Goal: Transaction & Acquisition: Book appointment/travel/reservation

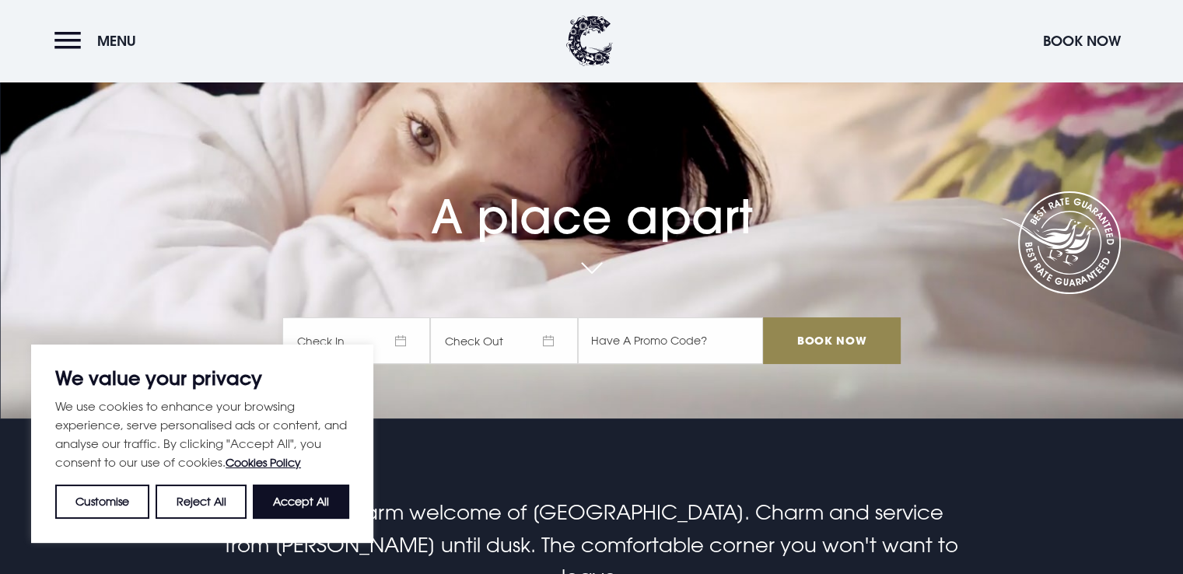
click at [374, 343] on span "Check In" at bounding box center [356, 340] width 148 height 47
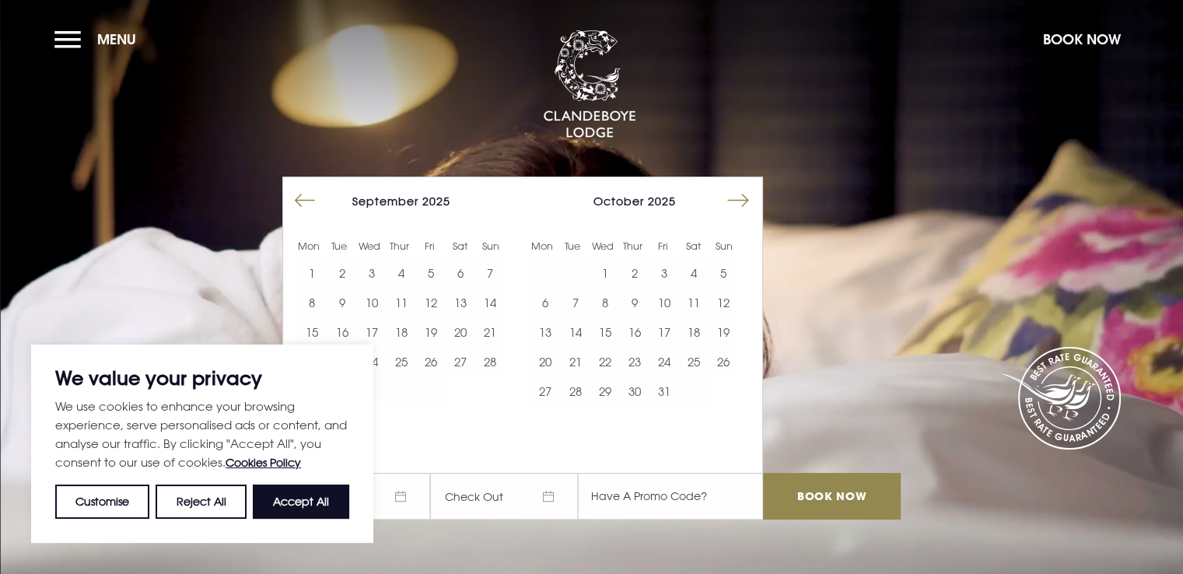
click at [744, 202] on button "Move forward to switch to the next month." at bounding box center [738, 201] width 30 height 30
click at [744, 201] on button "Move forward to switch to the next month." at bounding box center [738, 201] width 30 height 30
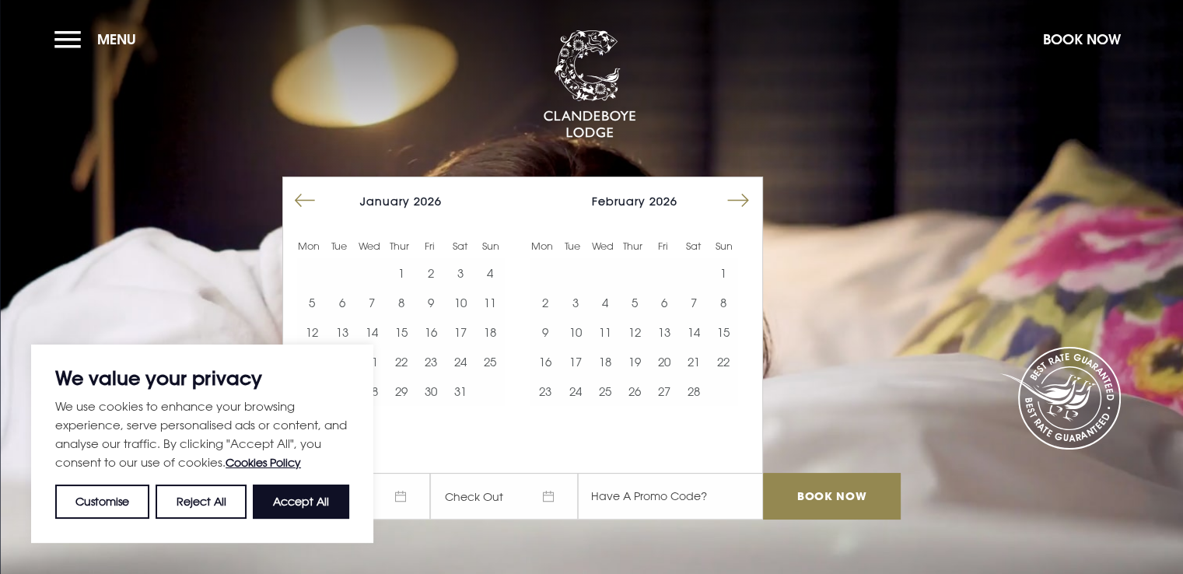
click at [744, 201] on button "Move forward to switch to the next month." at bounding box center [738, 201] width 30 height 30
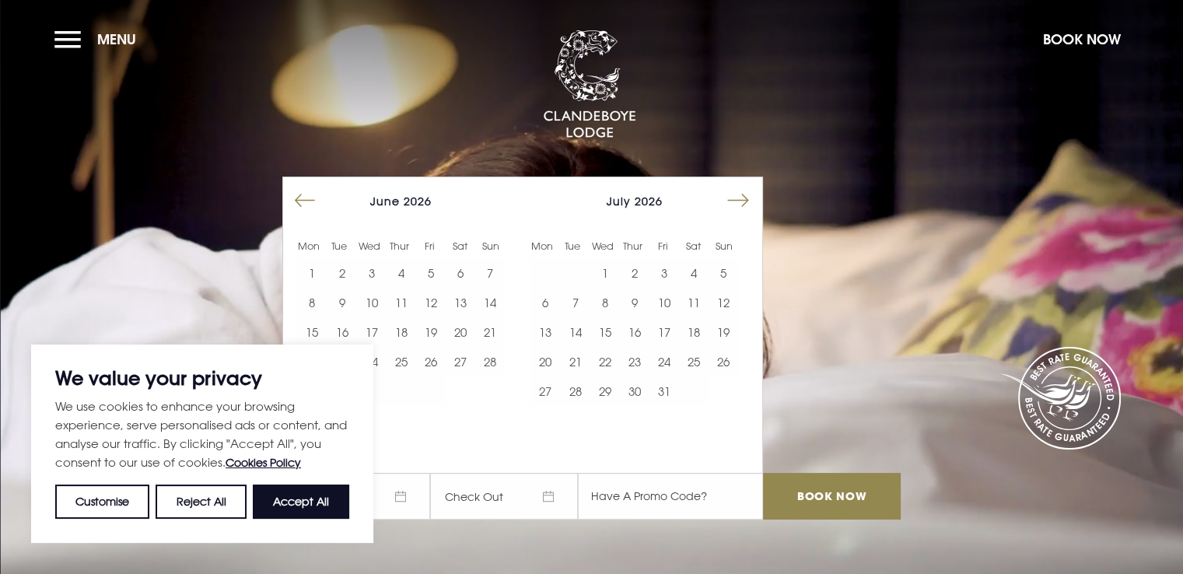
click at [745, 201] on button "Move forward to switch to the next month." at bounding box center [738, 201] width 30 height 30
click at [745, 202] on button "Move forward to switch to the next month." at bounding box center [738, 201] width 30 height 30
click at [745, 203] on button "Move forward to switch to the next month." at bounding box center [738, 201] width 30 height 30
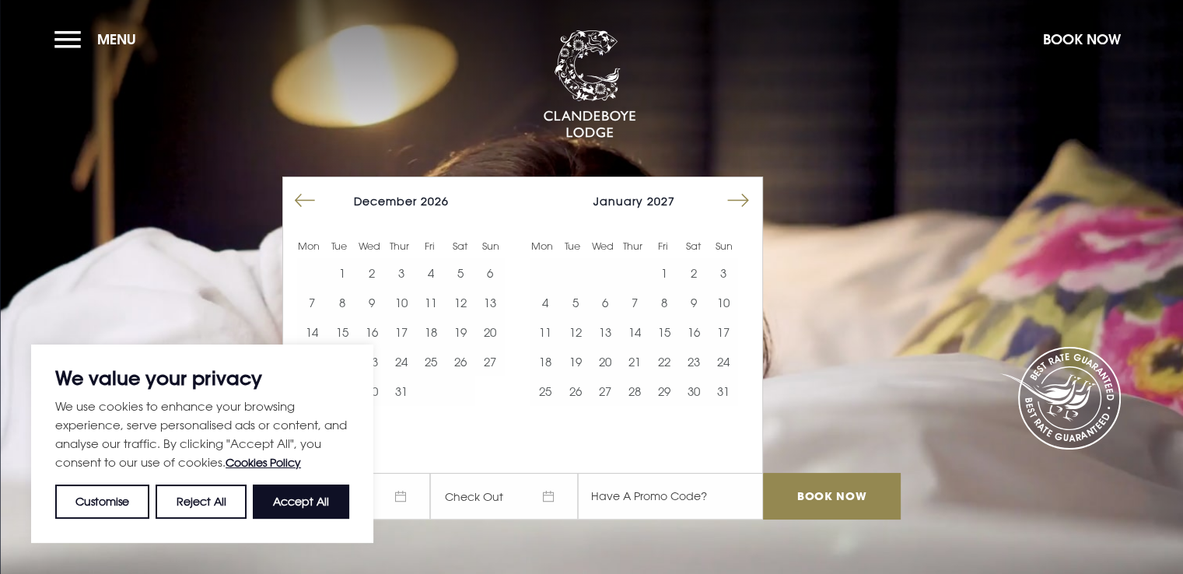
click at [745, 203] on button "Move forward to switch to the next month." at bounding box center [738, 201] width 30 height 30
click at [745, 202] on button "Move forward to switch to the next month." at bounding box center [738, 201] width 30 height 30
click at [744, 203] on button "Move forward to switch to the next month." at bounding box center [738, 201] width 30 height 30
click at [744, 202] on button "Move forward to switch to the next month." at bounding box center [738, 201] width 30 height 30
click at [733, 333] on button "16" at bounding box center [724, 332] width 30 height 30
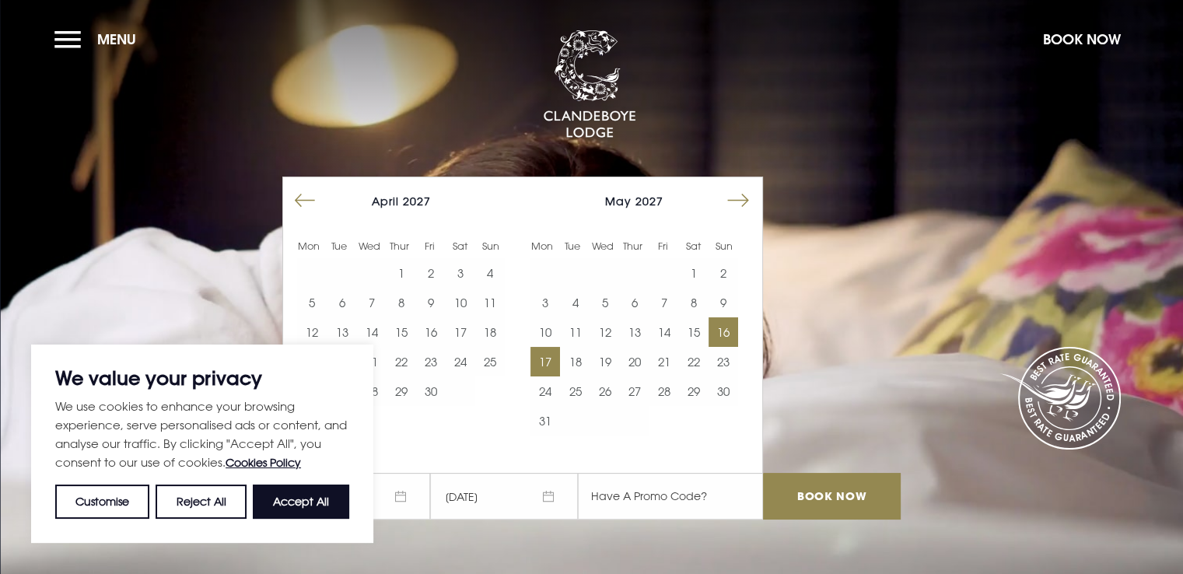
click at [548, 362] on button "17" at bounding box center [545, 362] width 30 height 30
click at [804, 493] on input "Book Now" at bounding box center [831, 496] width 137 height 47
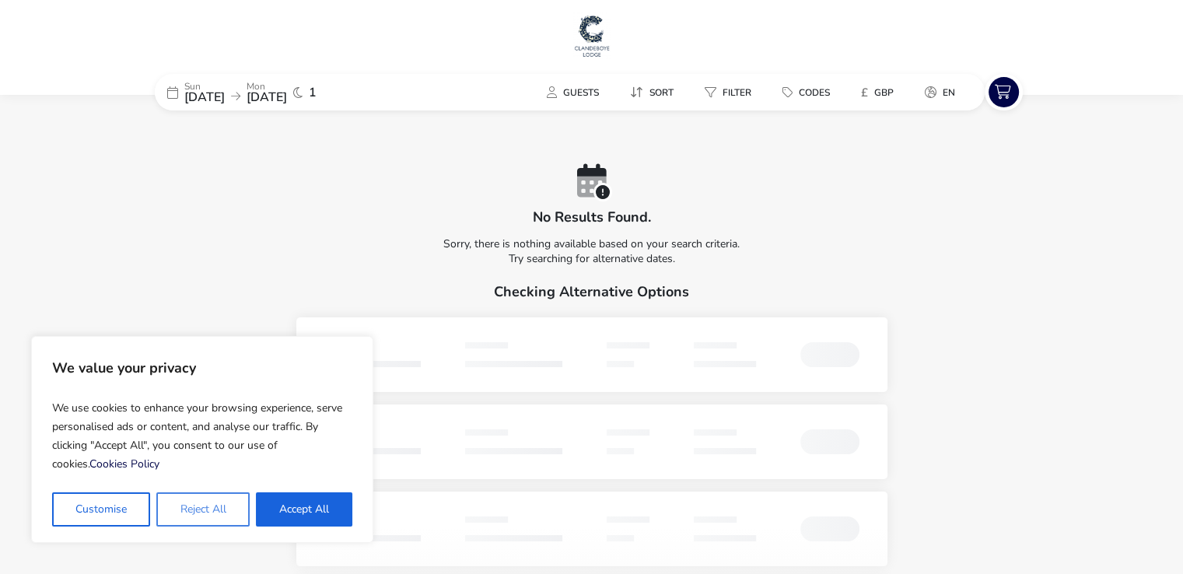
click at [190, 506] on button "Reject All" at bounding box center [202, 509] width 93 height 34
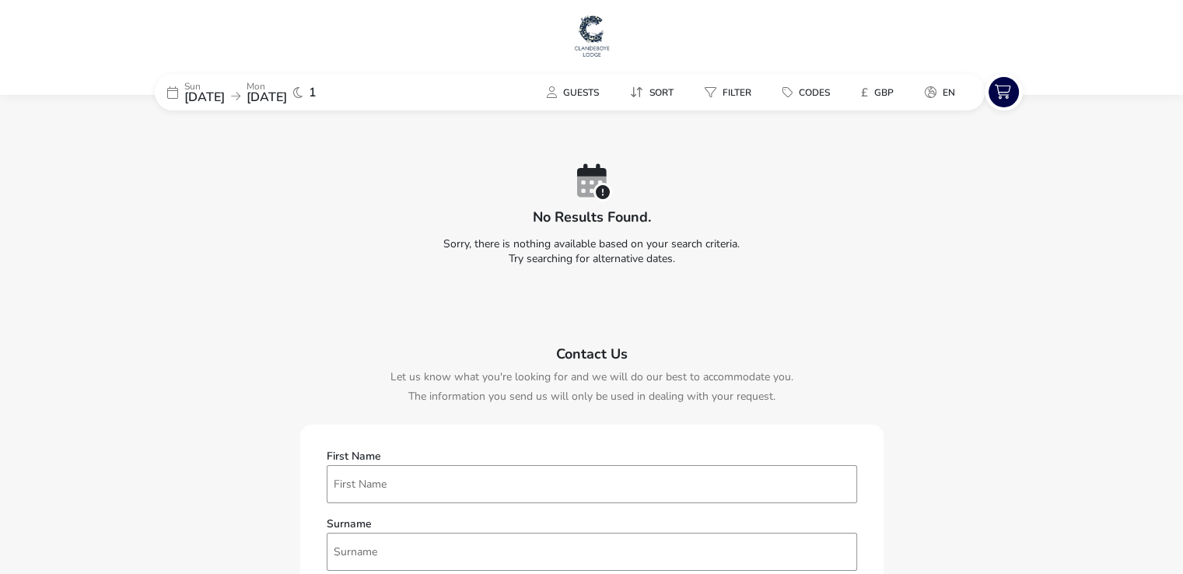
click at [225, 96] on span "[DATE]" at bounding box center [204, 97] width 40 height 17
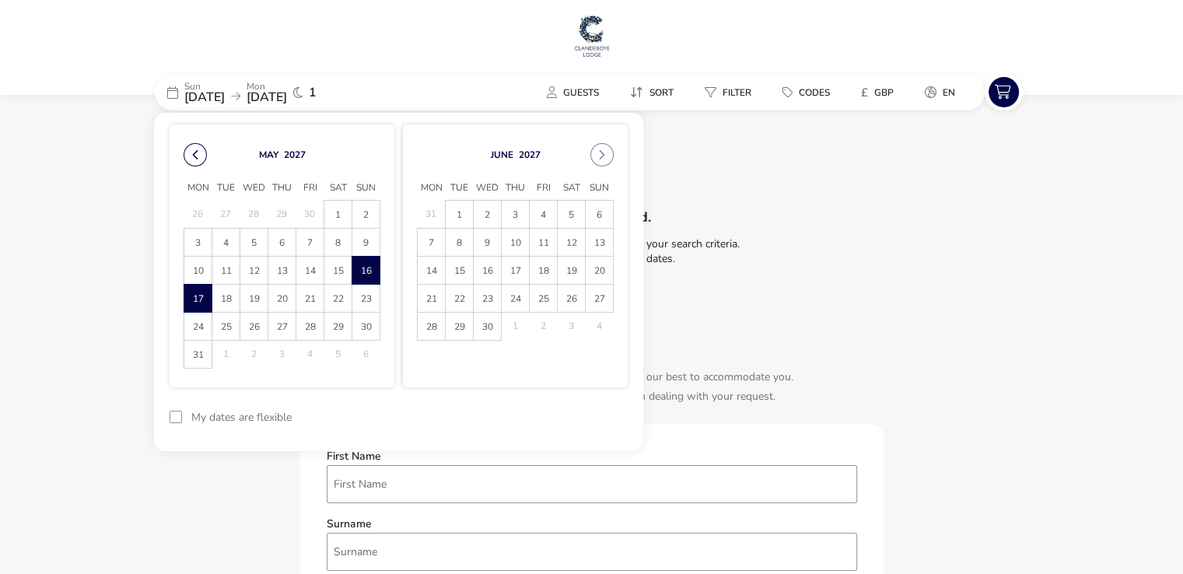
click at [196, 163] on button "Previous Month" at bounding box center [195, 154] width 23 height 23
click at [196, 162] on button "Previous Month" at bounding box center [195, 154] width 23 height 23
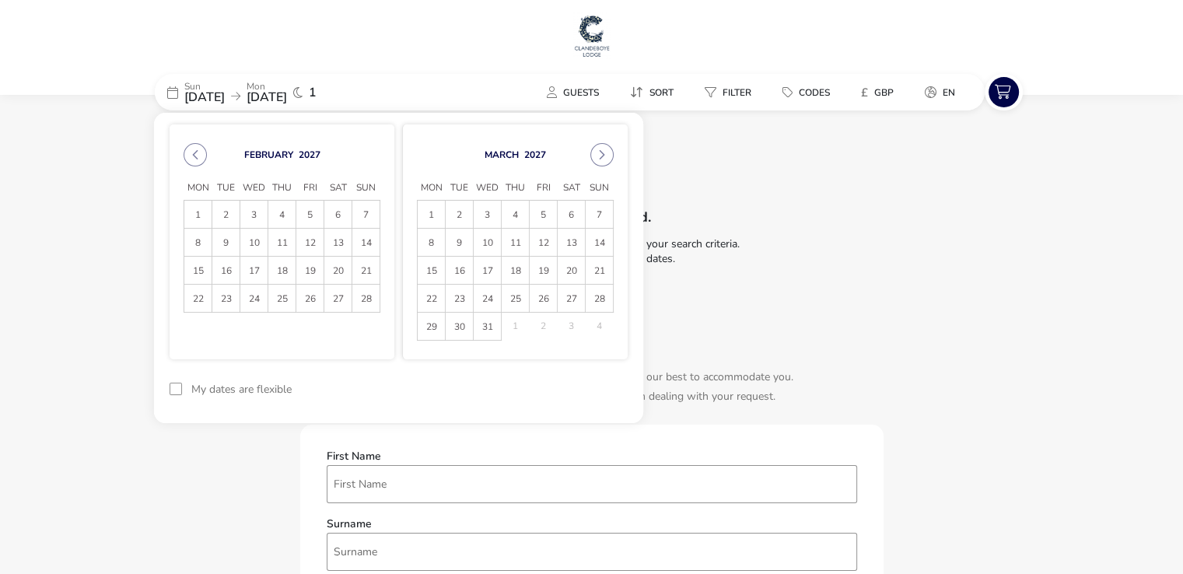
click at [196, 162] on button "Previous Month" at bounding box center [195, 154] width 23 height 23
click at [196, 163] on button "Previous Month" at bounding box center [195, 154] width 23 height 23
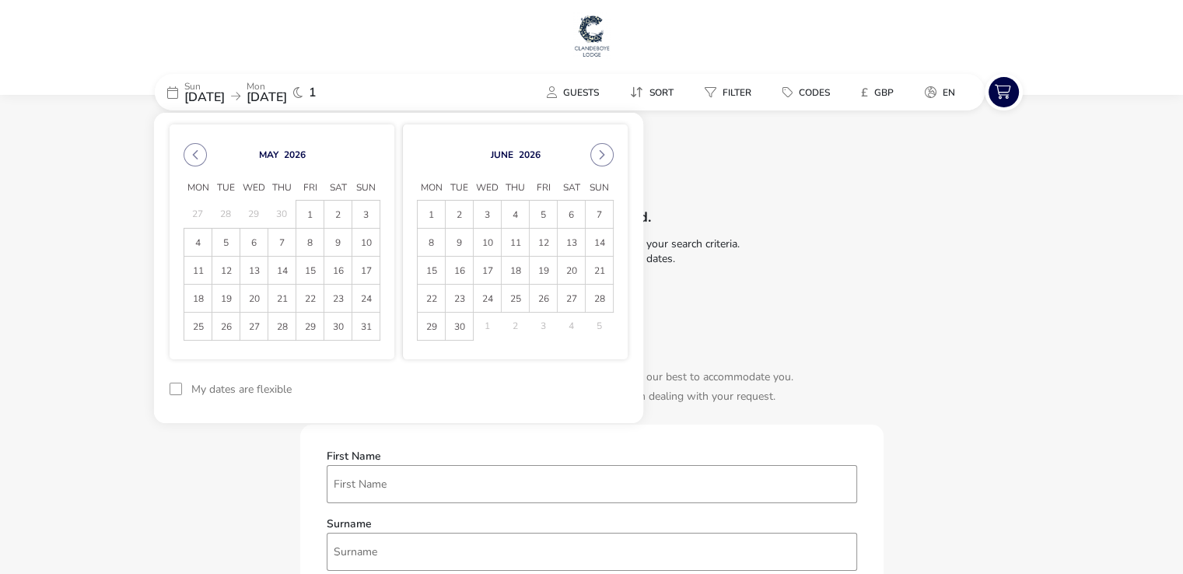
click at [196, 163] on button "Previous Month" at bounding box center [195, 154] width 23 height 23
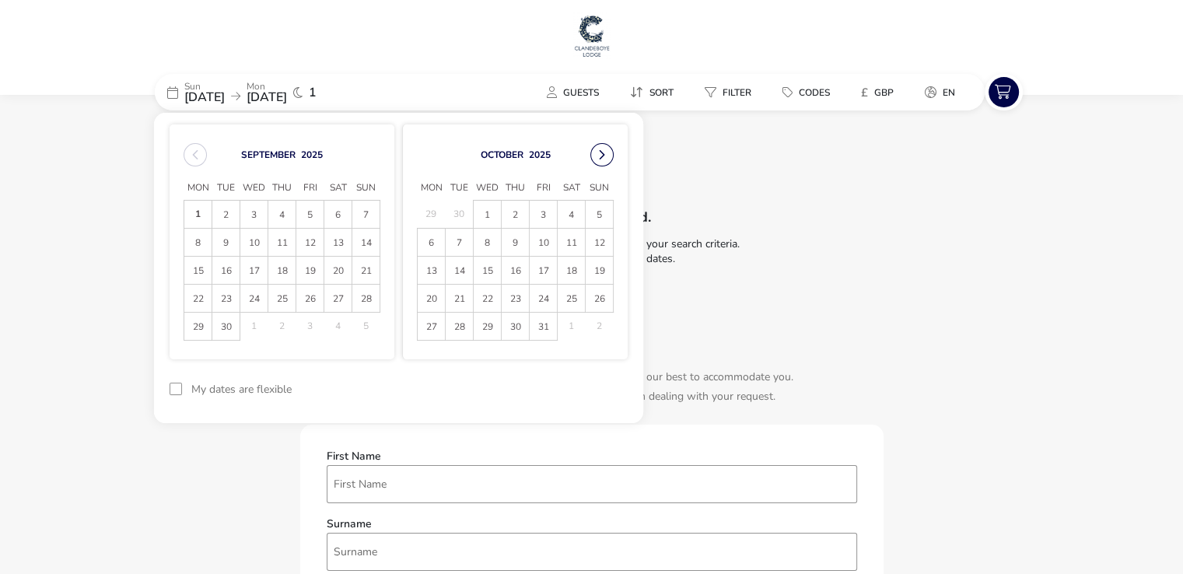
click at [594, 154] on button "Next Month" at bounding box center [601, 154] width 23 height 23
click at [594, 155] on button "Next Month" at bounding box center [601, 154] width 23 height 23
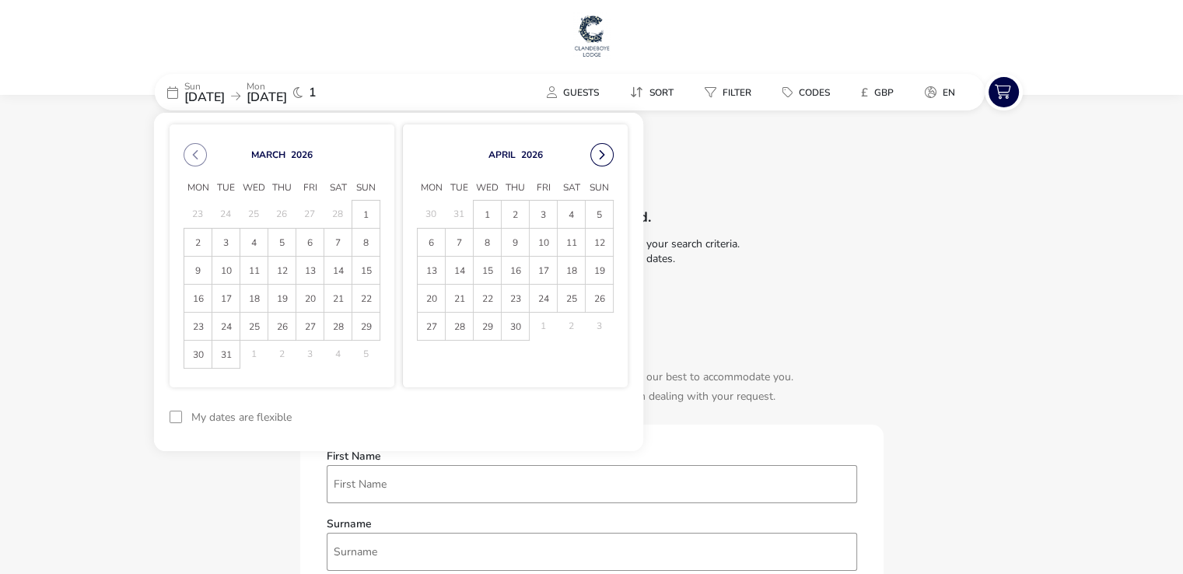
click at [594, 156] on button "Next Month" at bounding box center [601, 154] width 23 height 23
click at [595, 275] on span "17" at bounding box center [599, 270] width 27 height 27
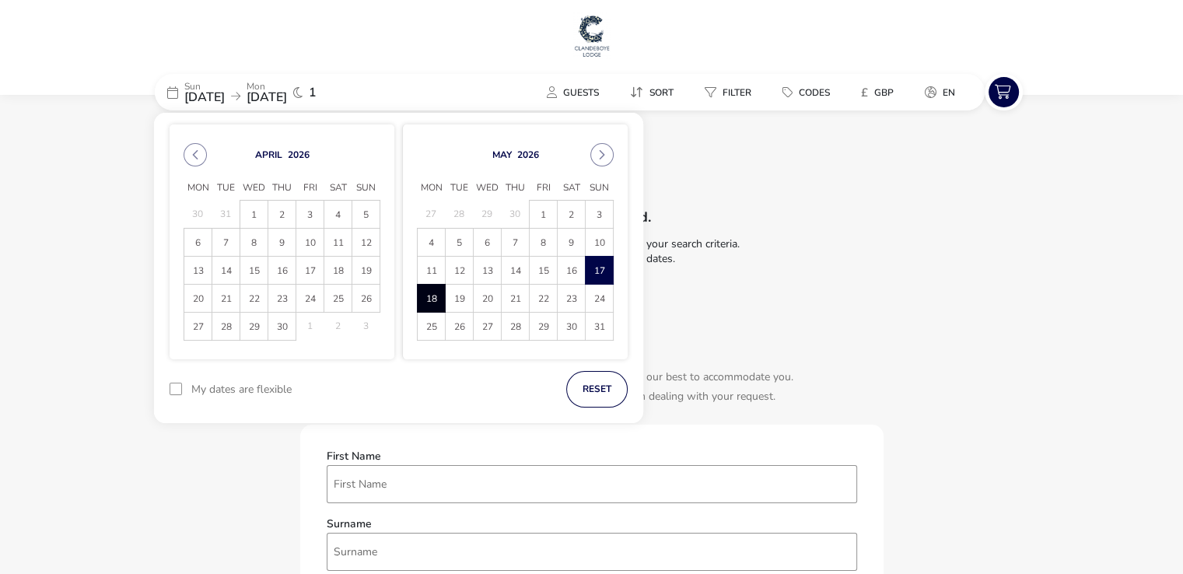
click at [426, 296] on span "18" at bounding box center [431, 298] width 27 height 27
click at [576, 395] on button "Apply Dates" at bounding box center [580, 389] width 95 height 37
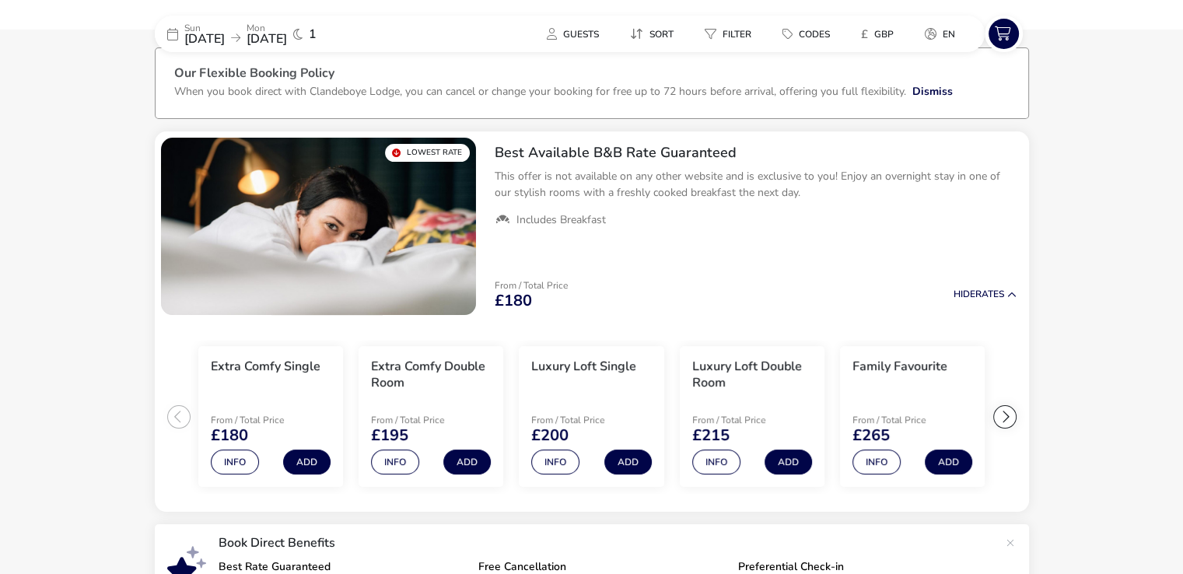
scroll to position [50, 0]
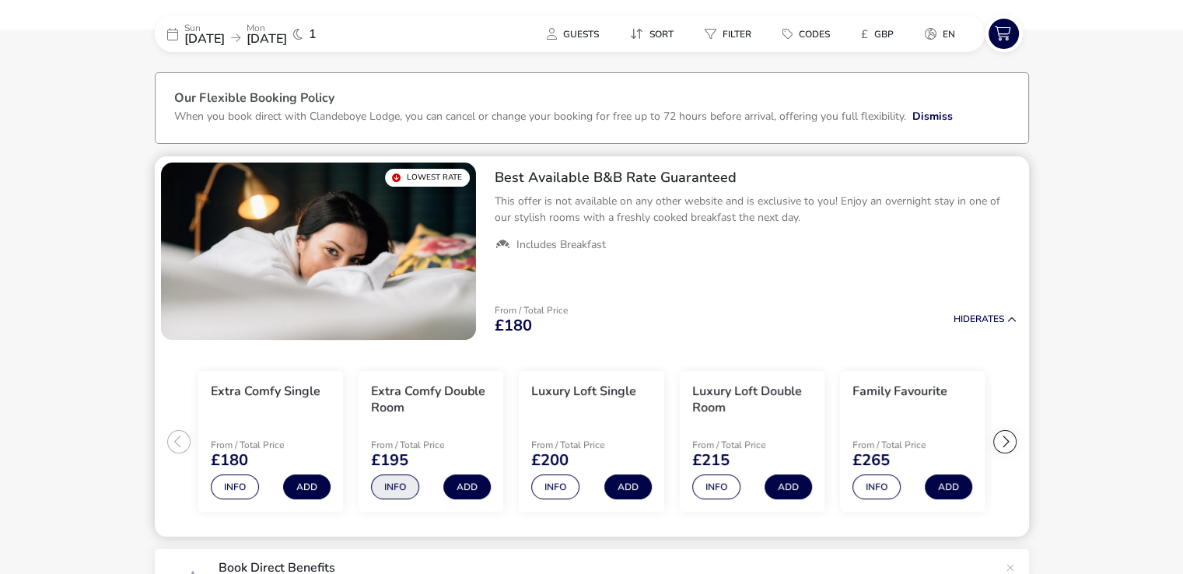
click at [389, 487] on button "Info" at bounding box center [395, 486] width 48 height 25
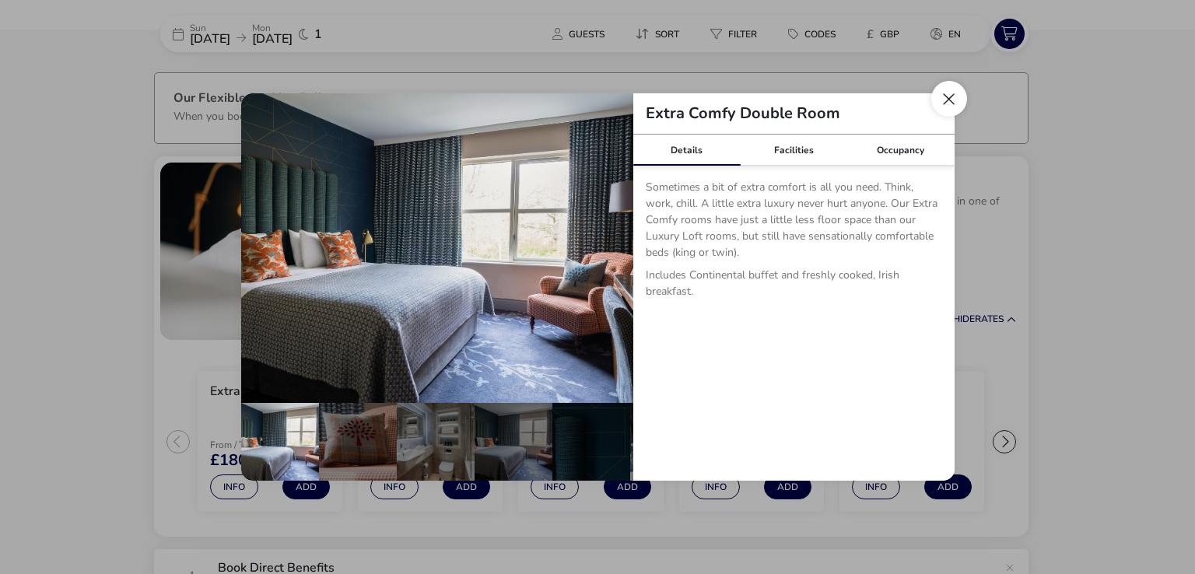
click at [958, 97] on button "Close dialog" at bounding box center [949, 99] width 36 height 36
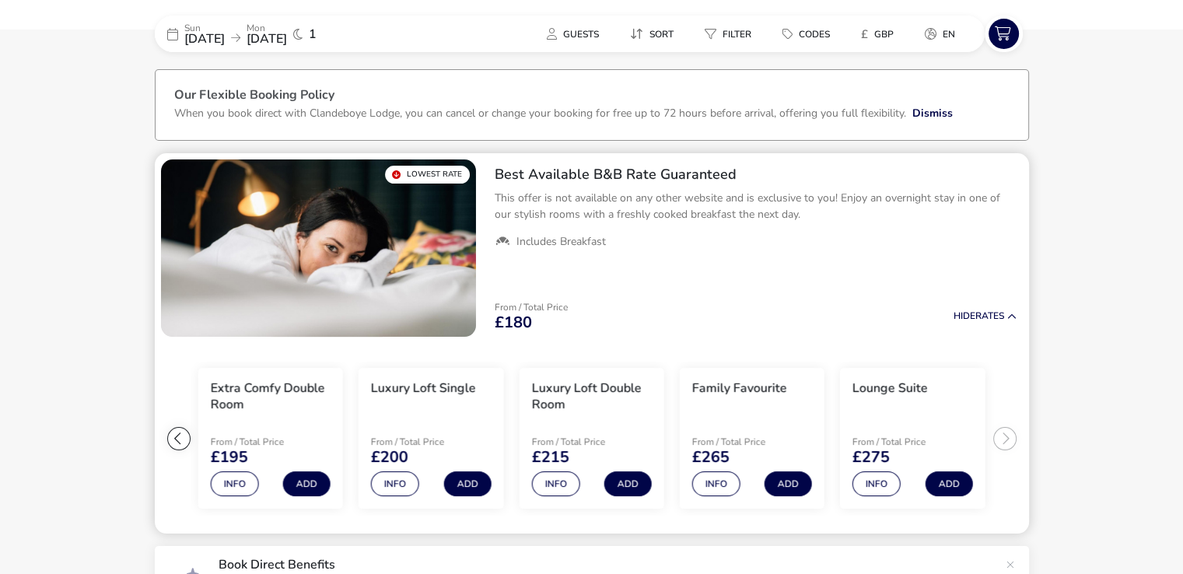
scroll to position [78, 0]
